Goal: Task Accomplishment & Management: Manage account settings

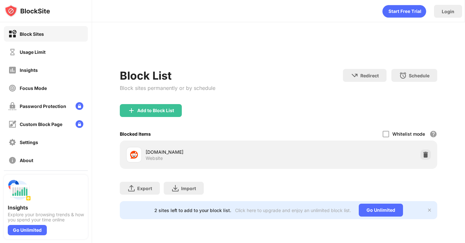
click at [424, 122] on div "Add to Block List" at bounding box center [278, 115] width 317 height 23
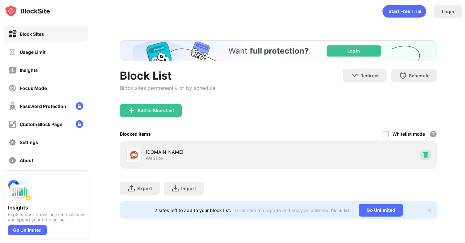
click at [423, 153] on img at bounding box center [425, 155] width 6 height 6
